Goal: Communication & Community: Share content

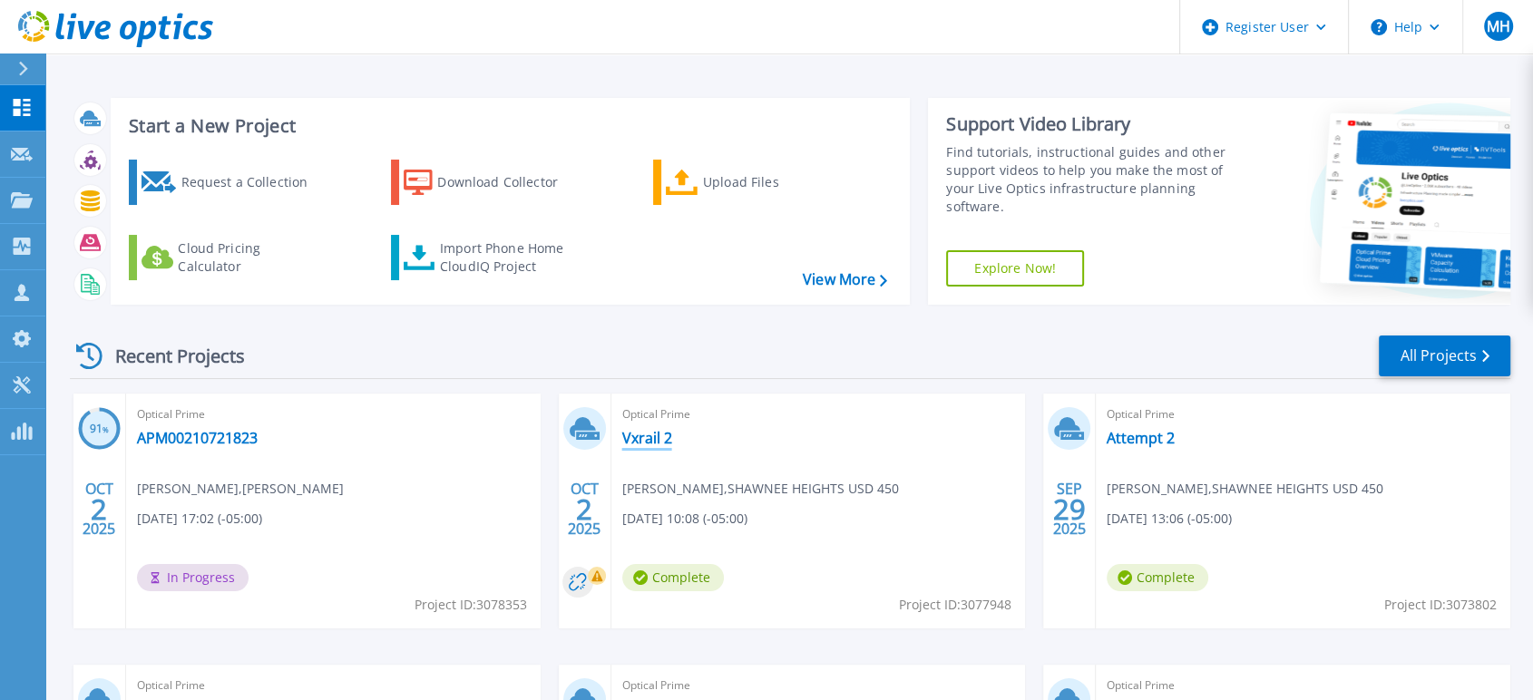
click at [645, 432] on link "Vxrail 2" at bounding box center [647, 438] width 50 height 18
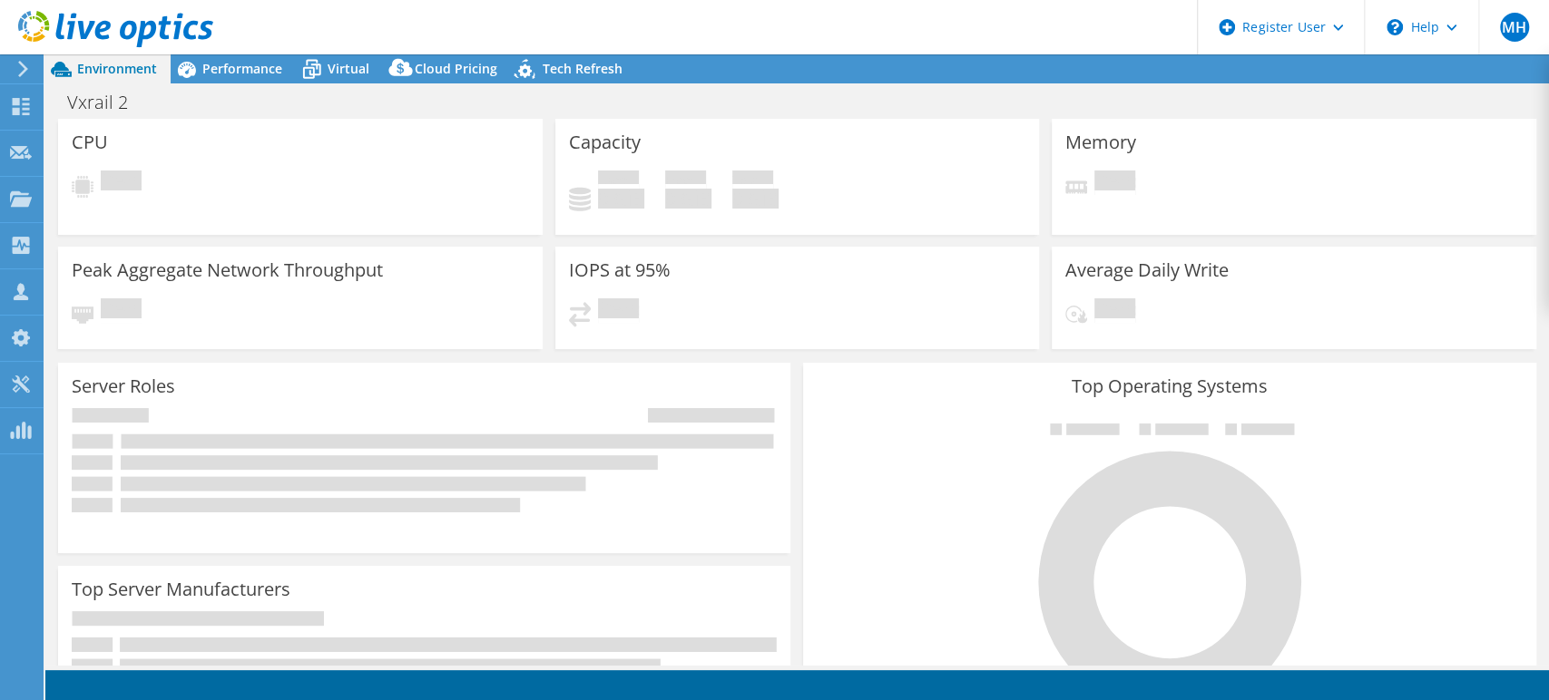
select select "USD"
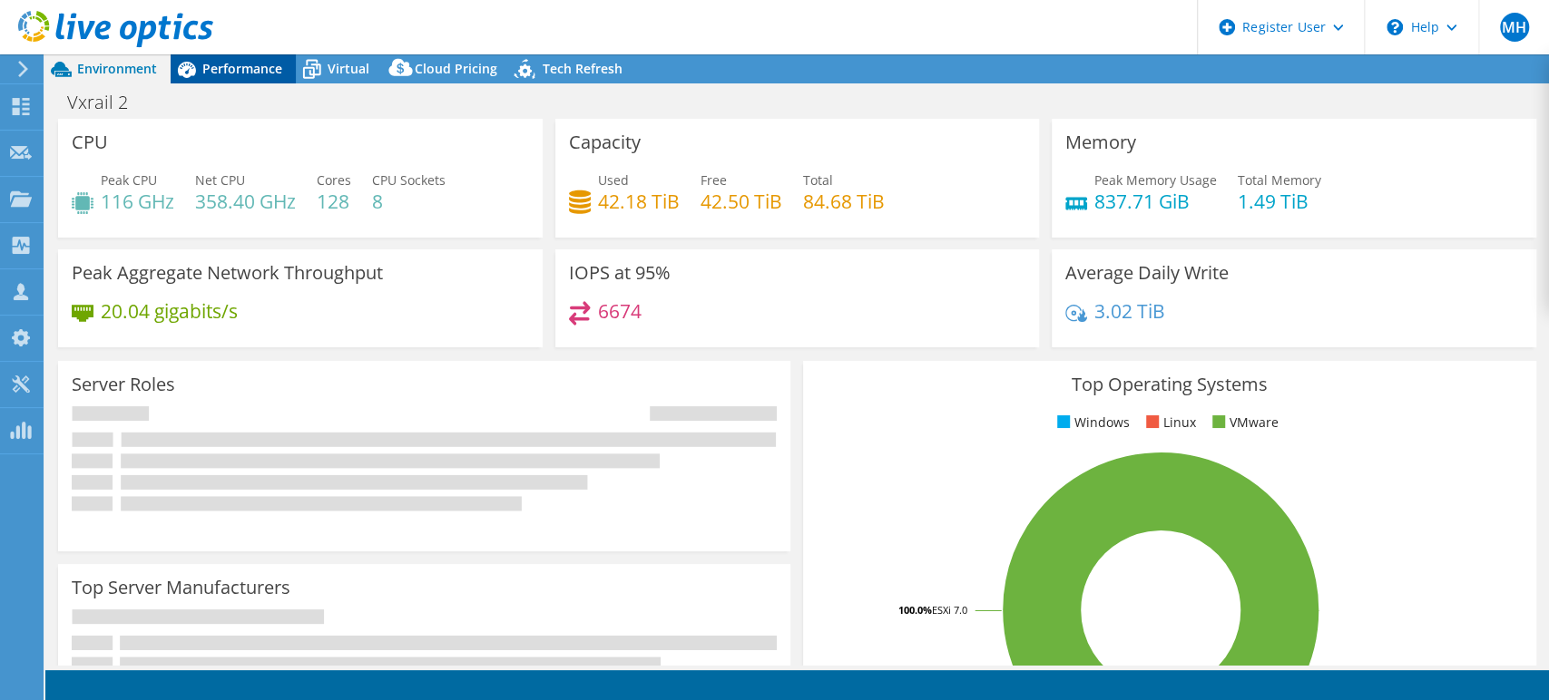
click at [226, 60] on span "Performance" at bounding box center [242, 68] width 80 height 17
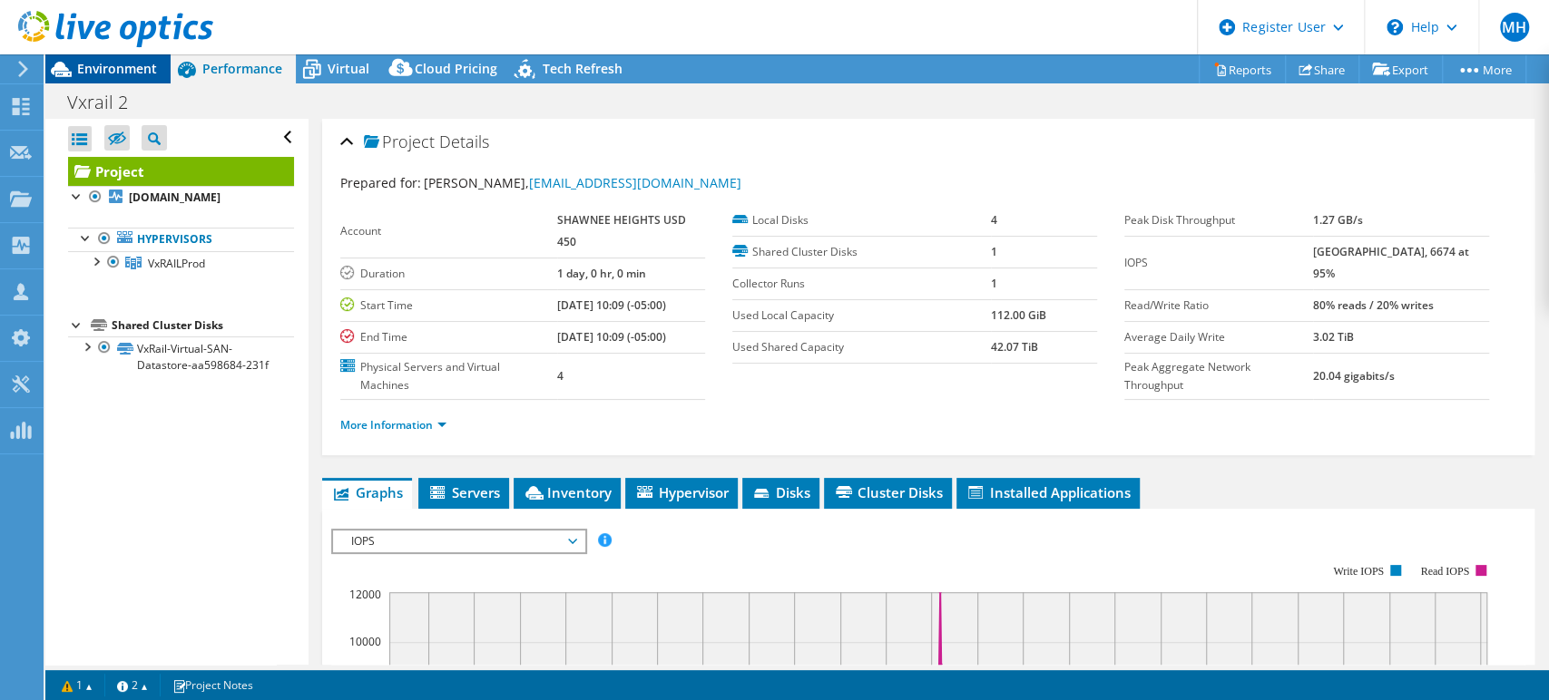
click at [87, 65] on span "Environment" at bounding box center [117, 68] width 80 height 17
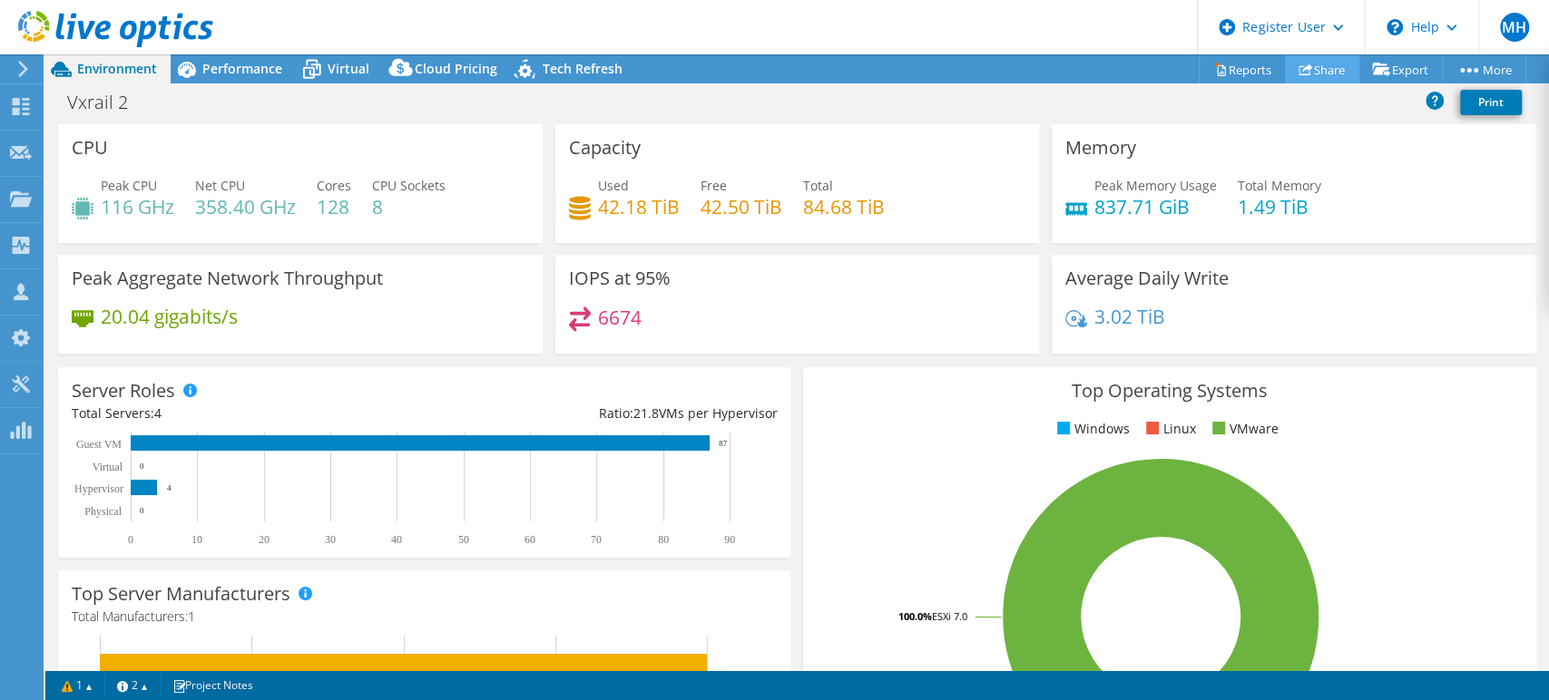
click at [1330, 70] on link "Share" at bounding box center [1322, 69] width 74 height 28
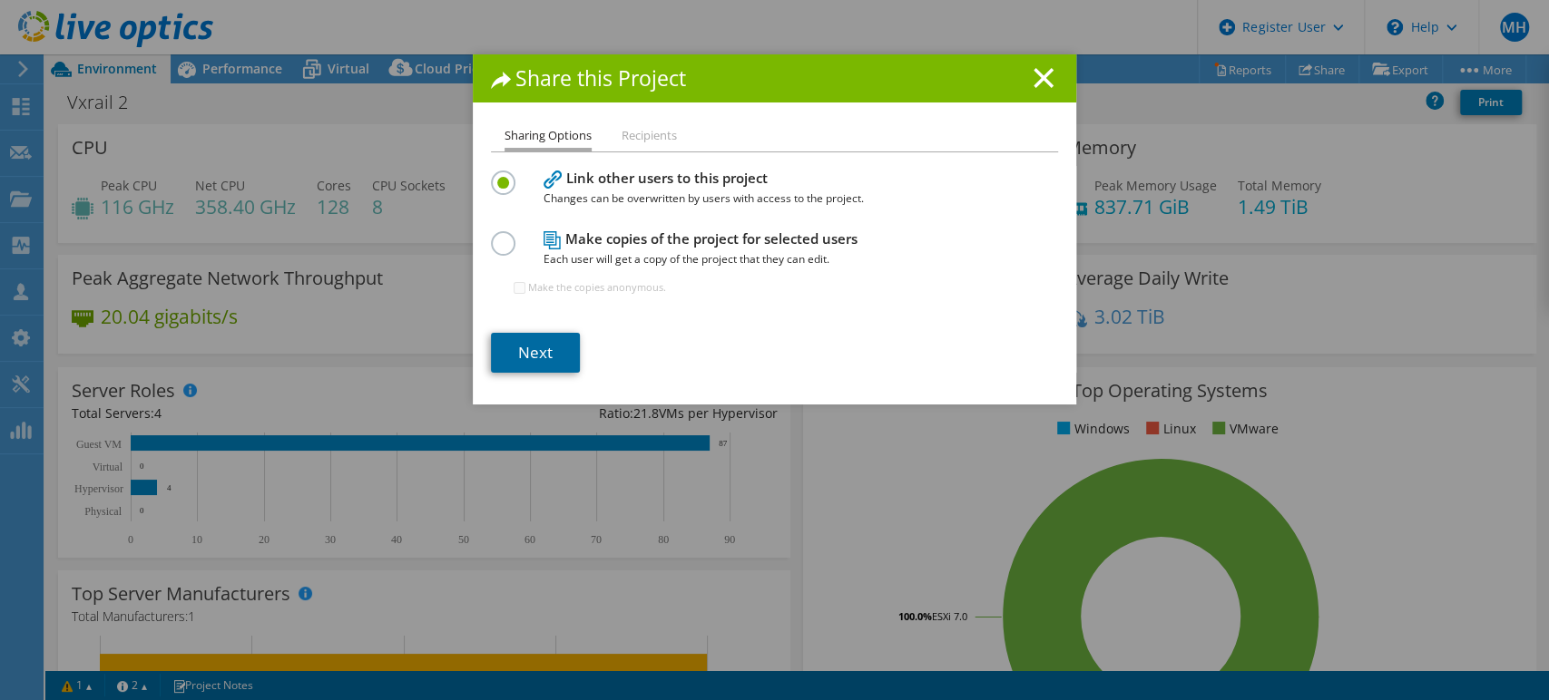
click at [509, 356] on link "Next" at bounding box center [535, 353] width 89 height 40
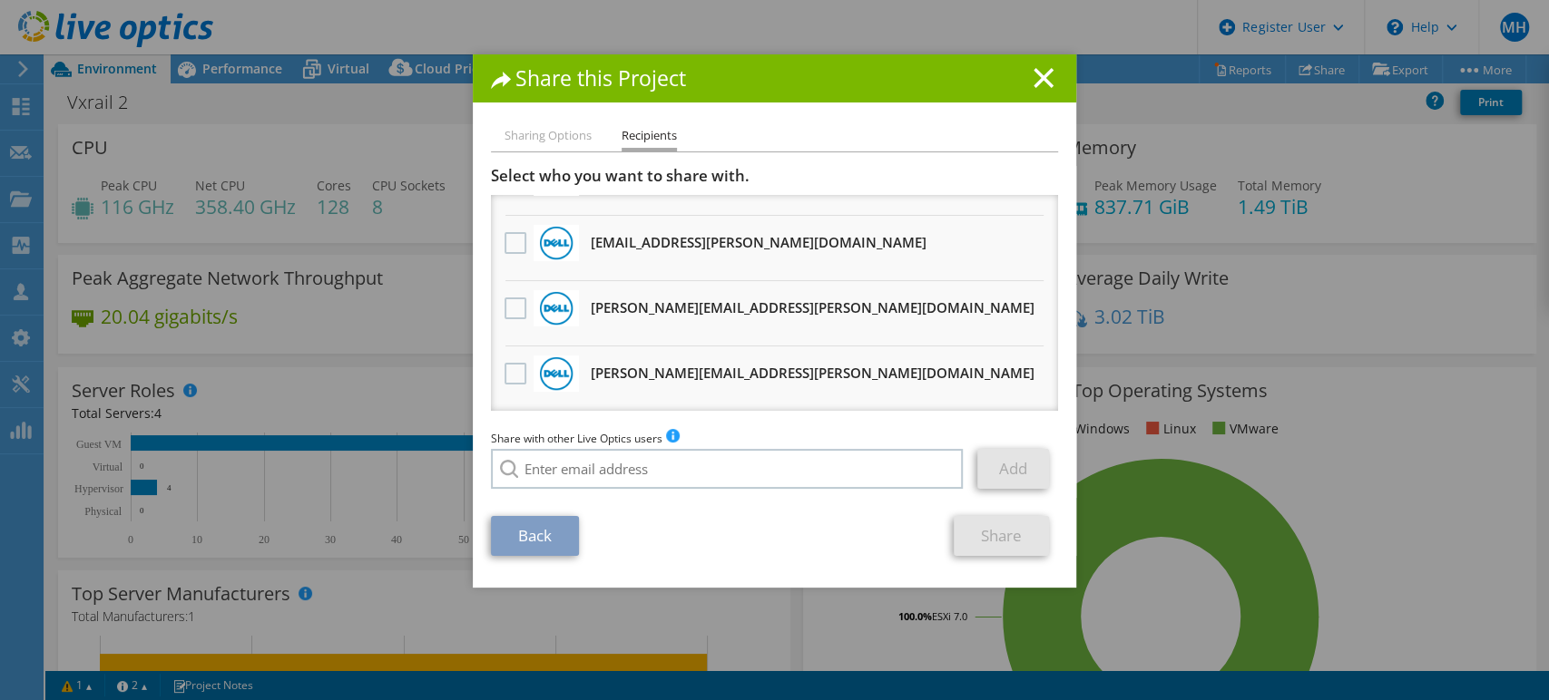
scroll to position [1668, 0]
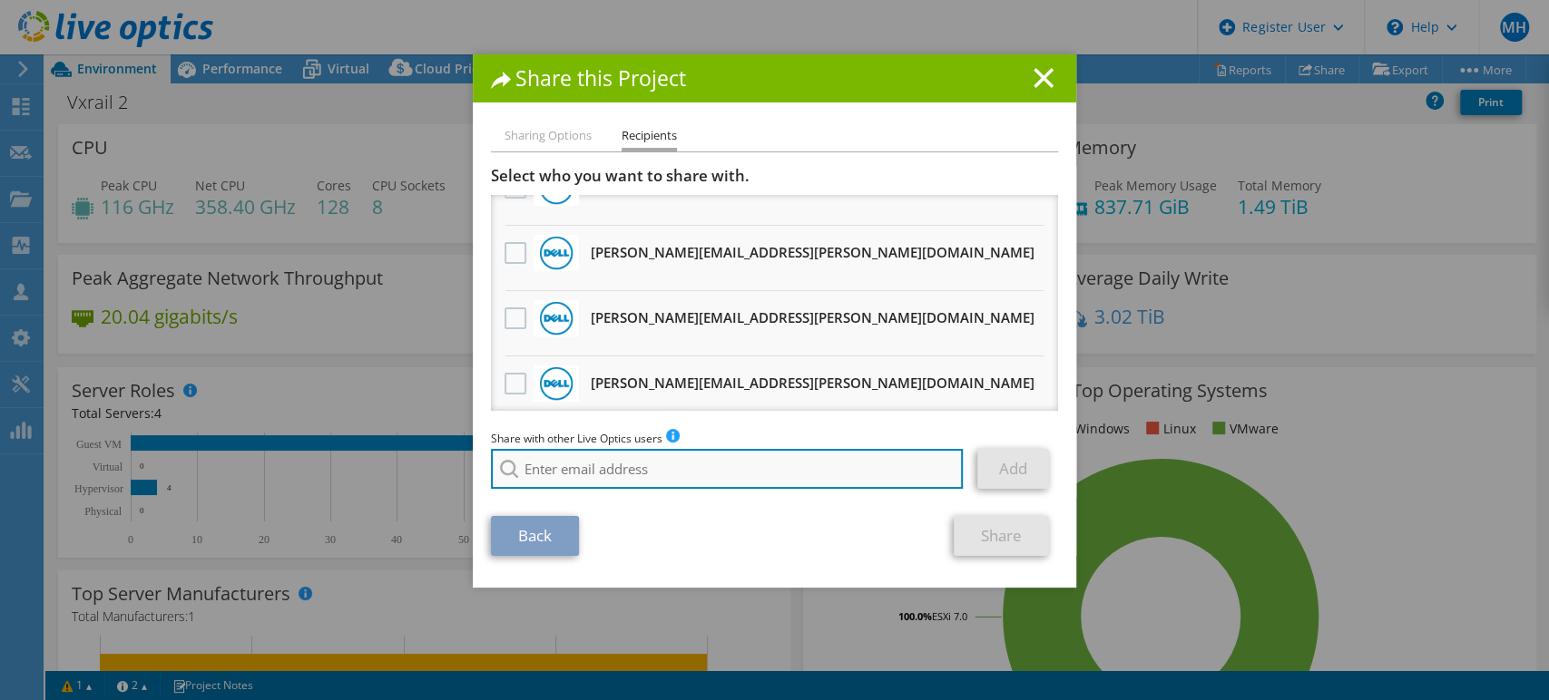
click at [616, 457] on input "search" at bounding box center [727, 469] width 472 height 40
paste input "dave.heinen@us.logicalis.com"
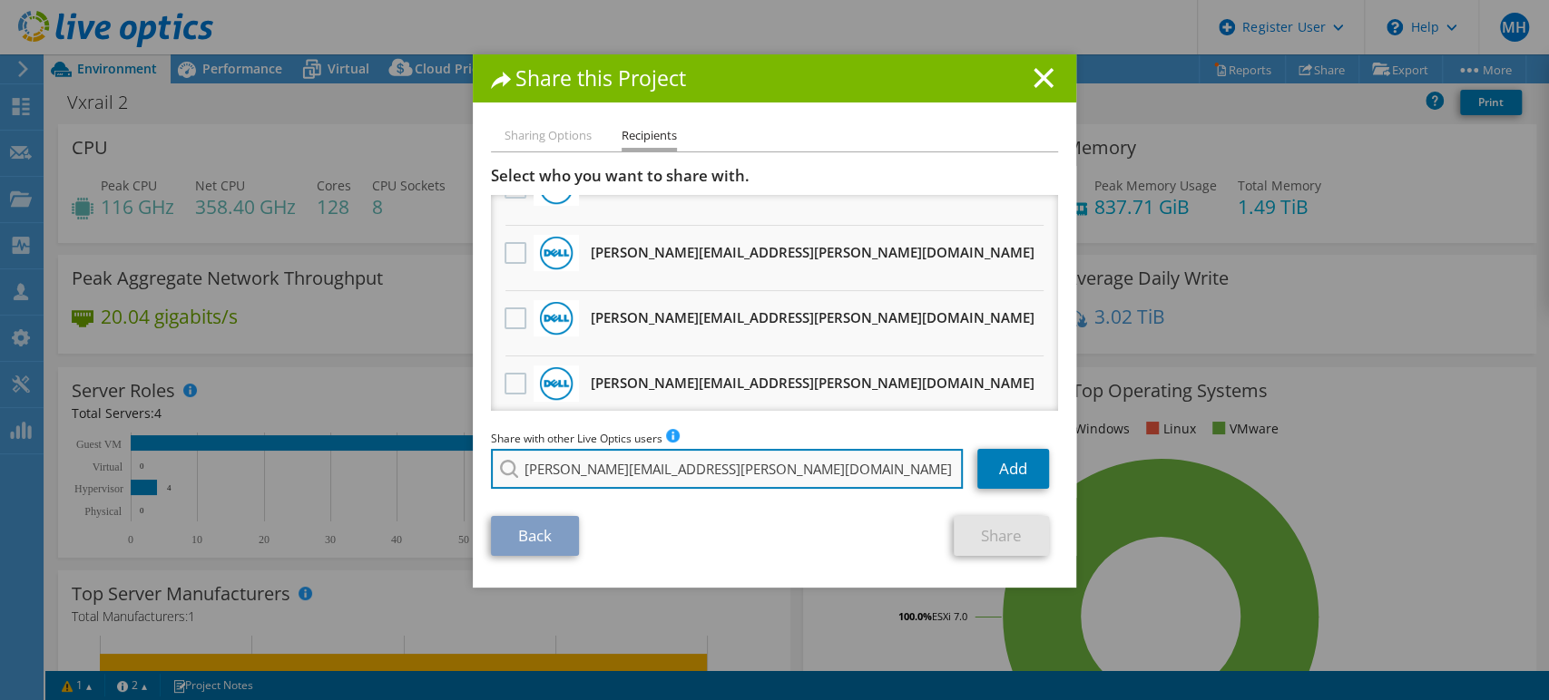
click at [605, 484] on input "dave.heinen@us.logicalis.com" at bounding box center [727, 469] width 472 height 40
type input "dave.heinen@us.logicalis.com"
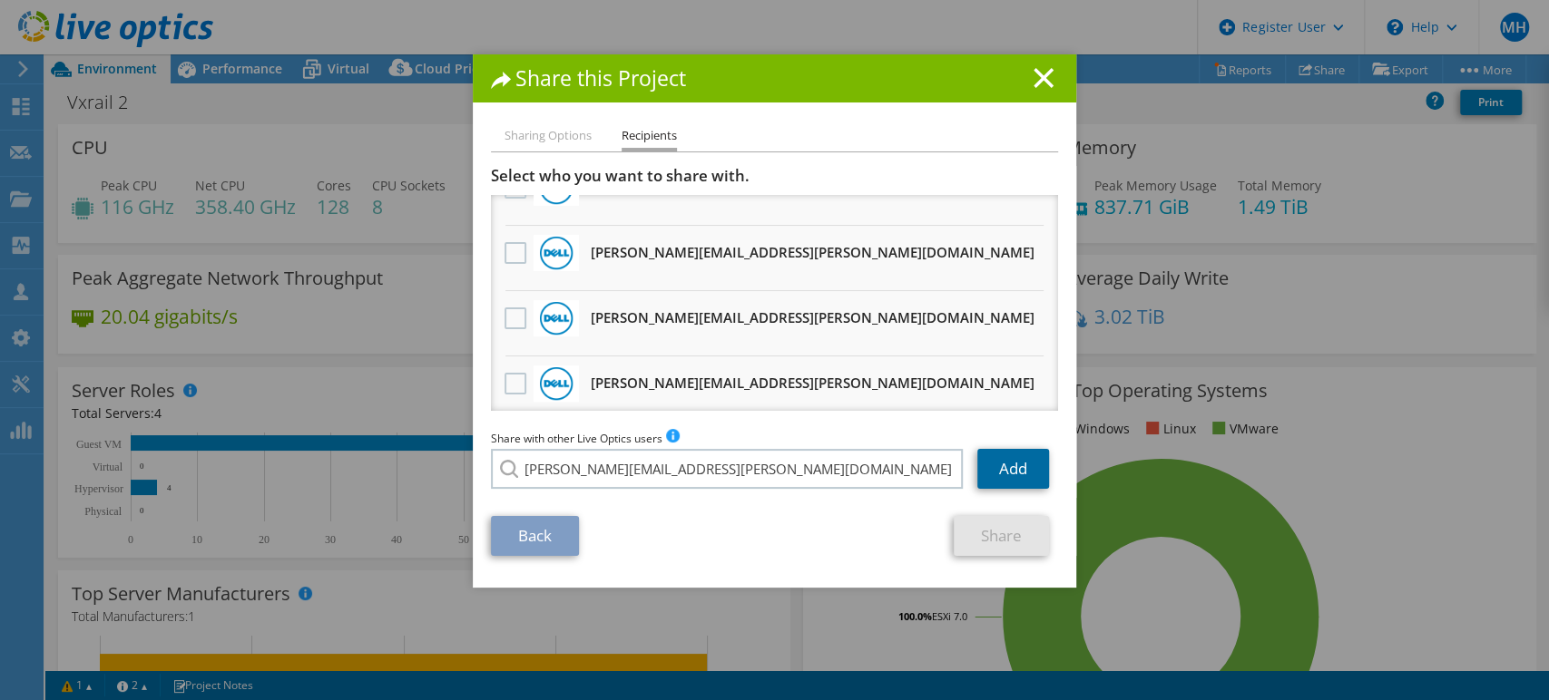
click at [1026, 471] on link "Add" at bounding box center [1013, 469] width 72 height 40
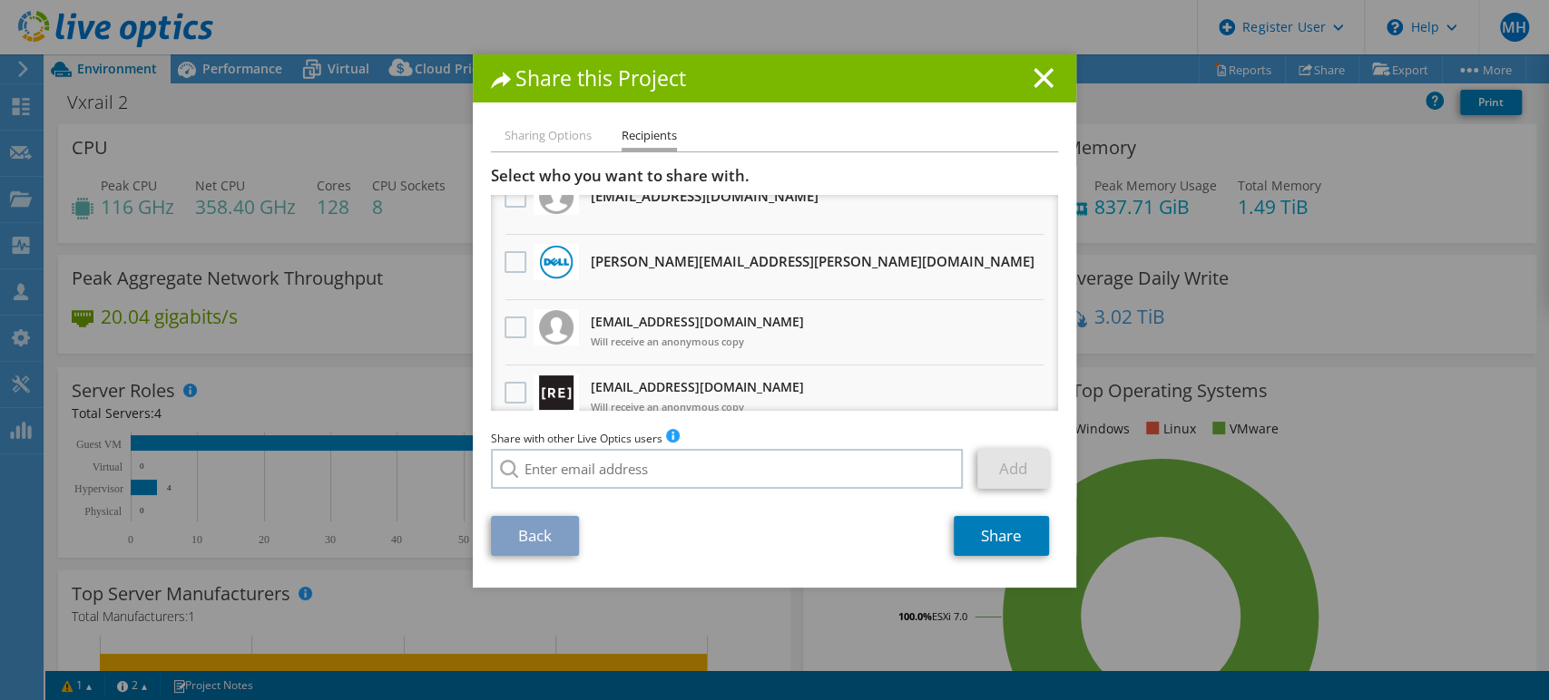
scroll to position [0, 0]
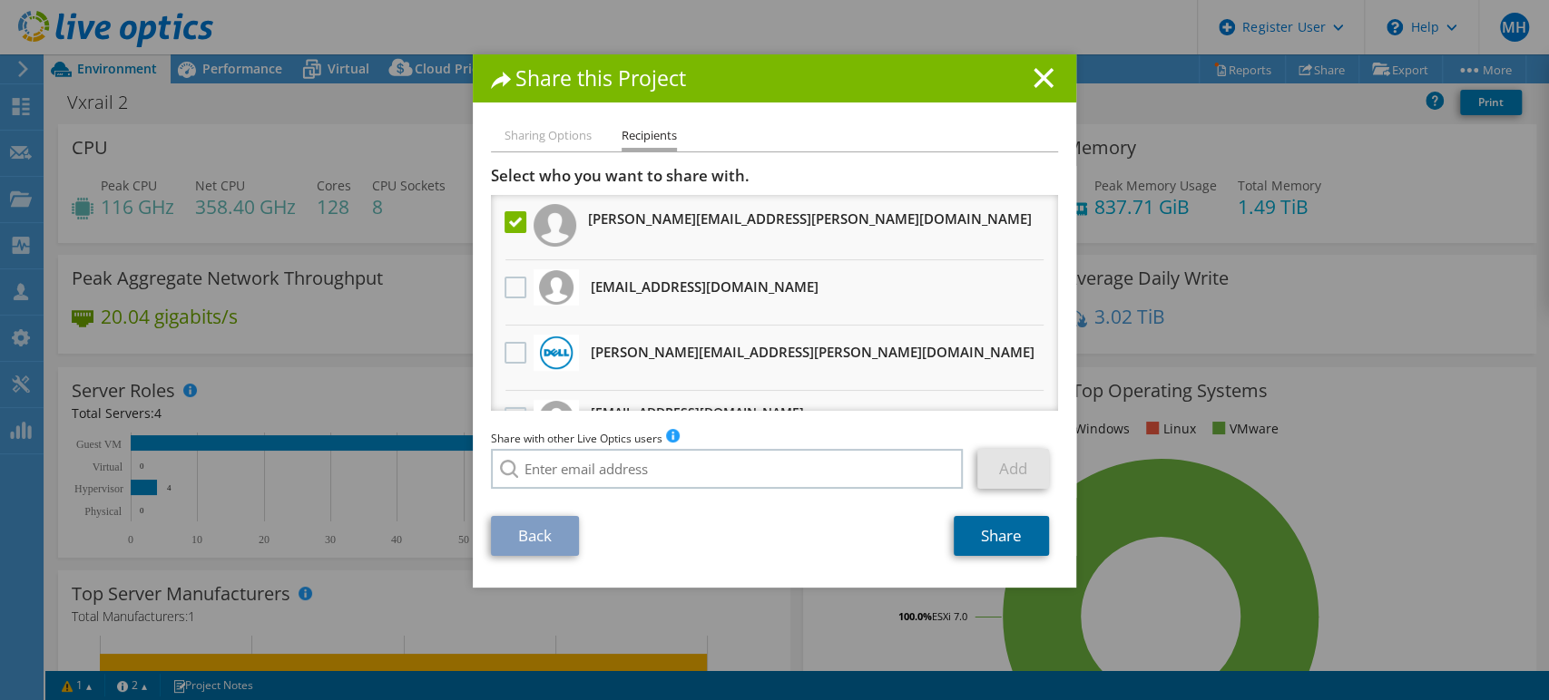
click at [1003, 541] on link "Share" at bounding box center [1001, 536] width 95 height 40
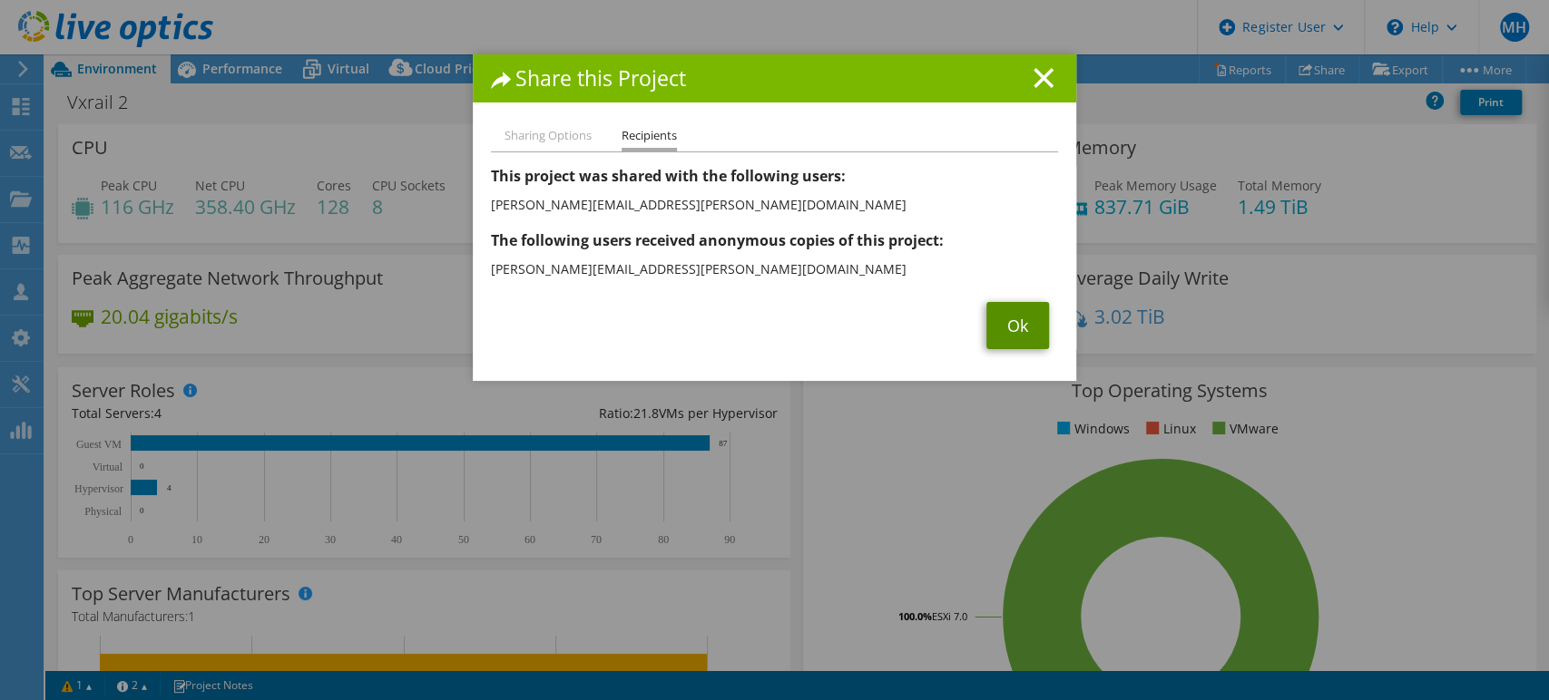
click at [1026, 326] on link "Ok" at bounding box center [1017, 325] width 63 height 47
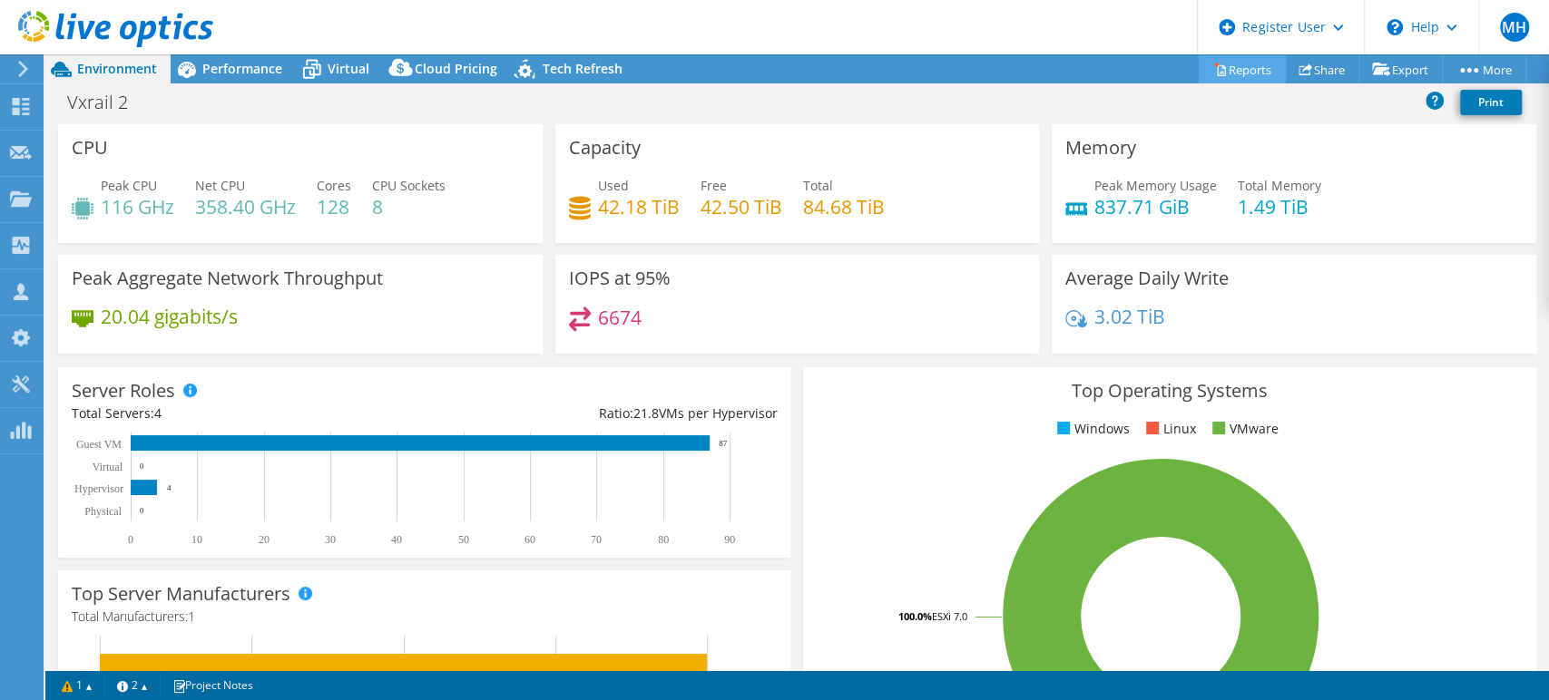
click at [1248, 71] on link "Reports" at bounding box center [1241, 69] width 87 height 28
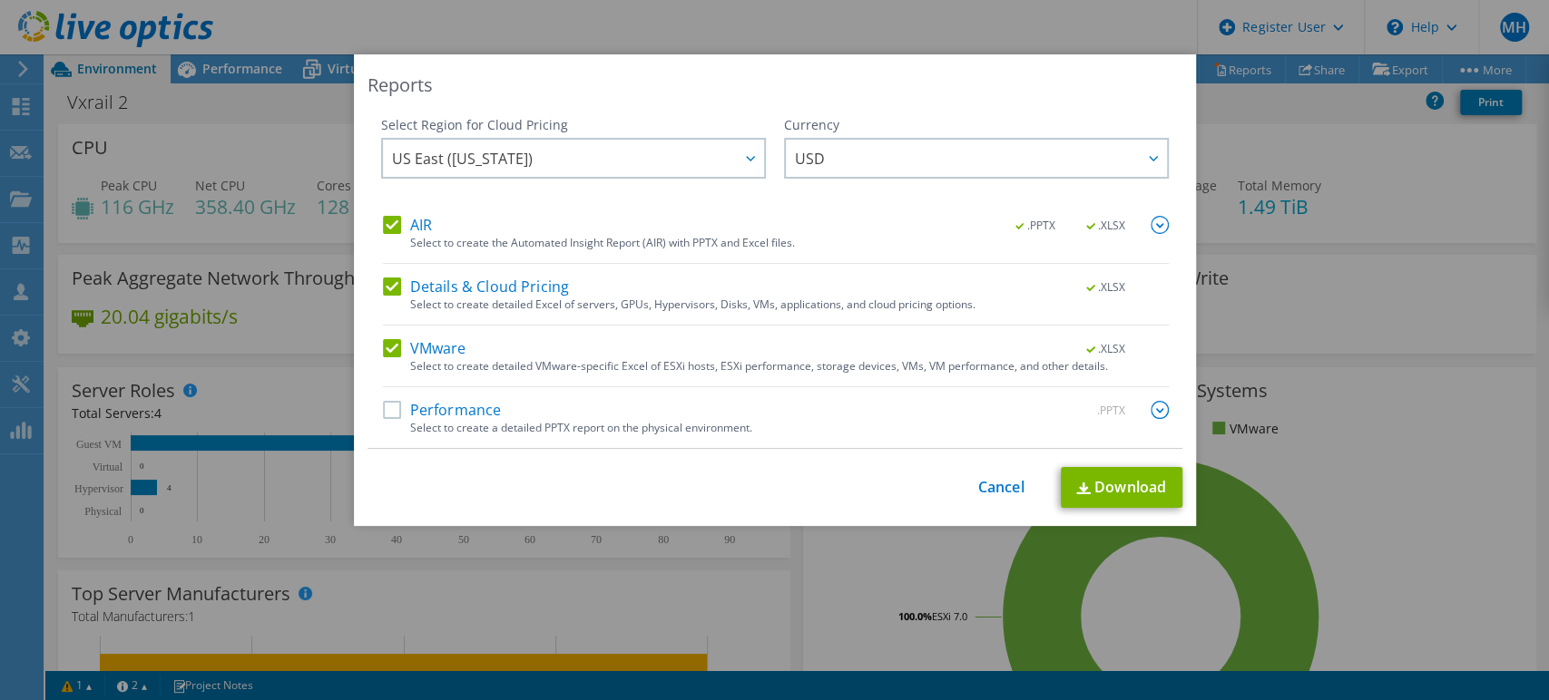
click at [384, 410] on label "Performance" at bounding box center [442, 410] width 119 height 18
click at [0, 0] on input "Performance" at bounding box center [0, 0] width 0 height 0
click at [1101, 477] on link "Download" at bounding box center [1122, 487] width 122 height 41
